Goal: Information Seeking & Learning: Learn about a topic

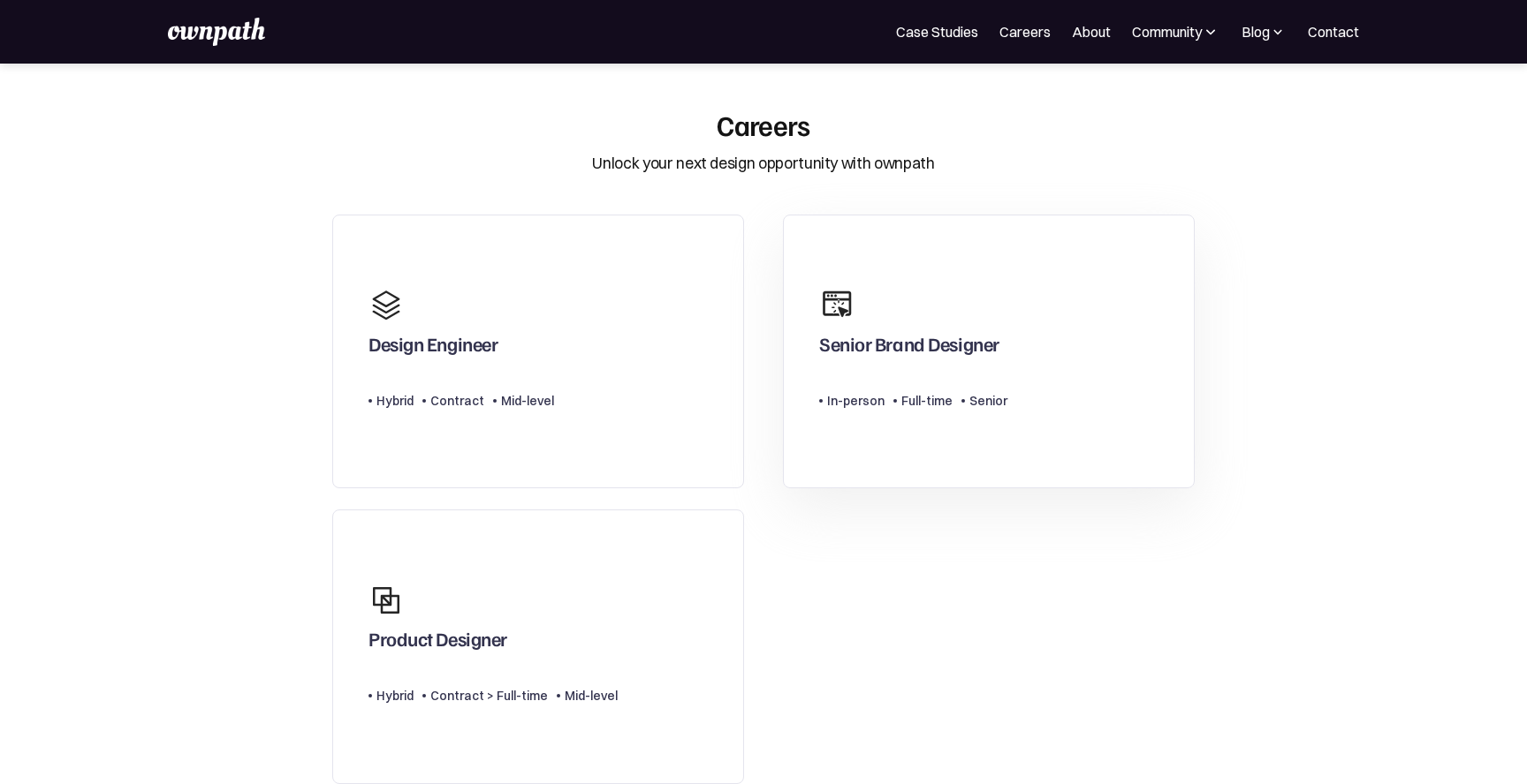
click at [1092, 328] on link "Senior Brand Designer Type Level In-person Full-time Senior" at bounding box center [988, 351] width 412 height 275
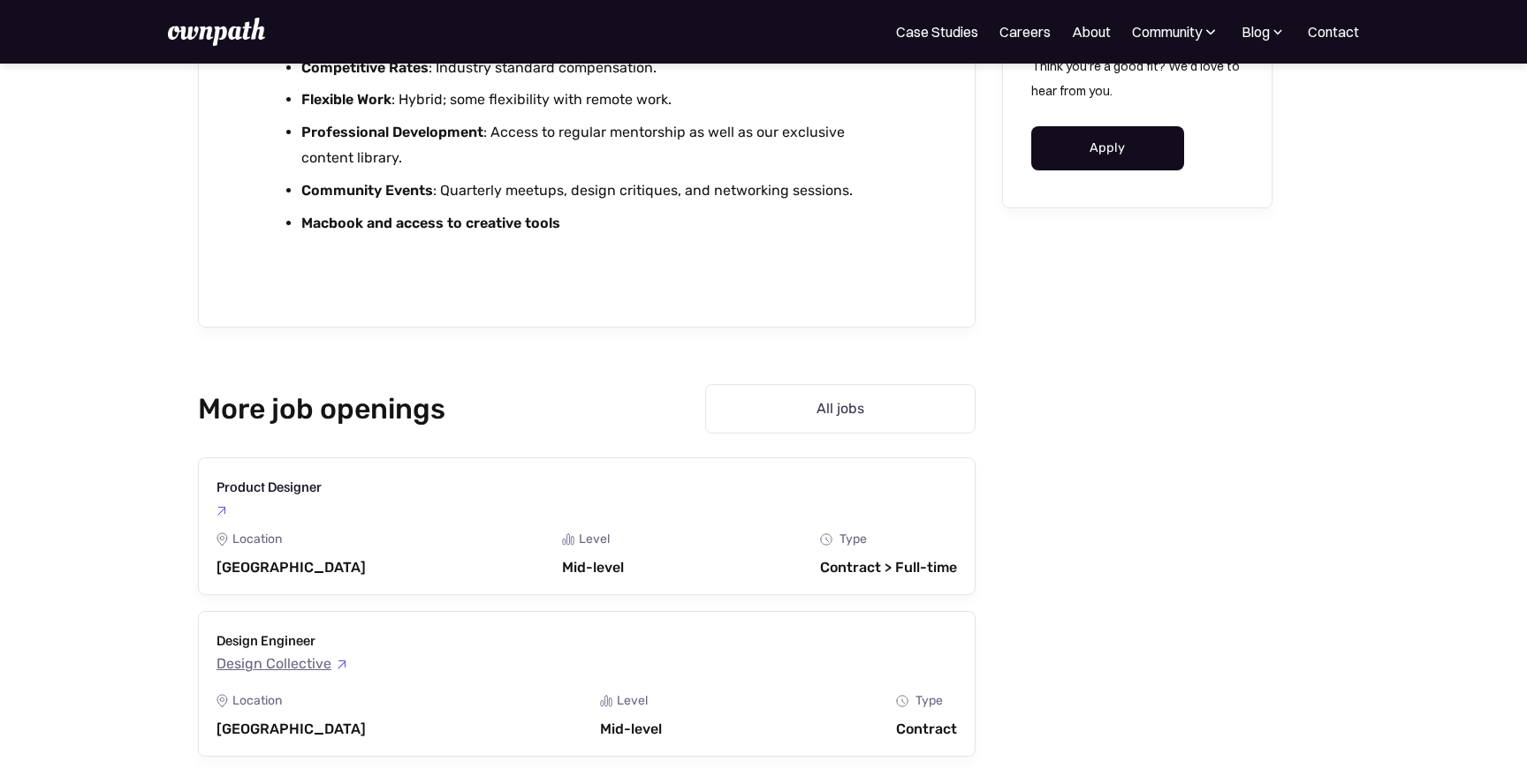
scroll to position [3588, 0]
click at [820, 668] on link "Design Engineer Design Collective Location [GEOGRAPHIC_DATA] Level Mid-level De…" at bounding box center [586, 678] width 777 height 145
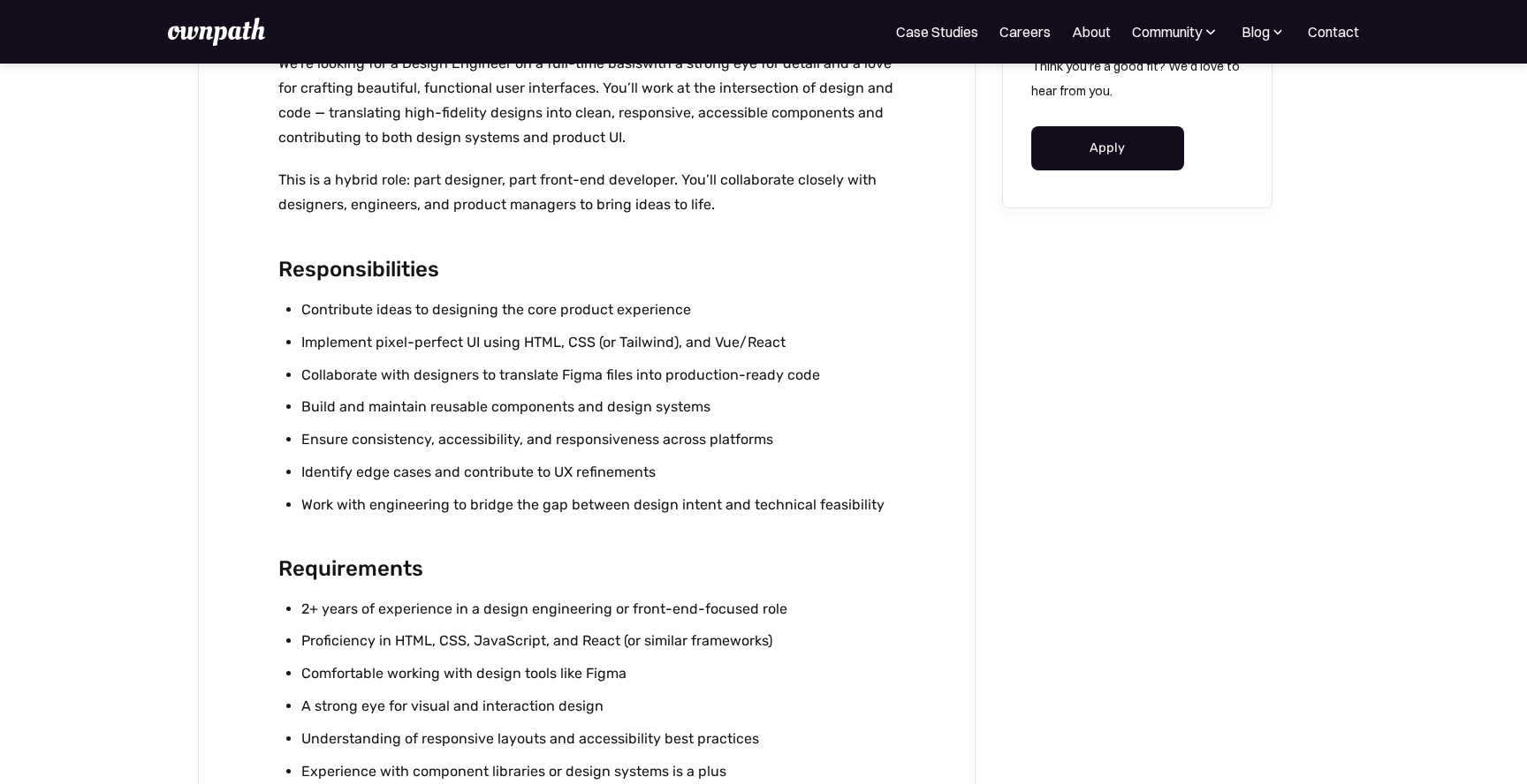
scroll to position [863, 0]
